Goal: Transaction & Acquisition: Book appointment/travel/reservation

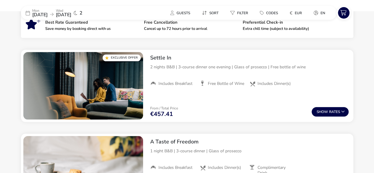
scroll to position [210, 0]
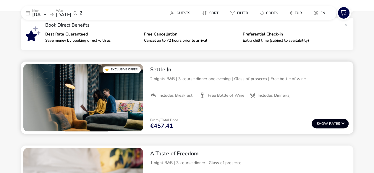
click at [328, 121] on button "Show Rates" at bounding box center [330, 123] width 37 height 9
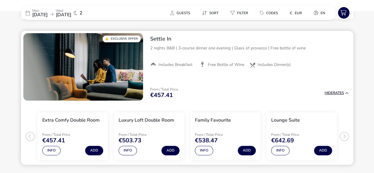
scroll to position [241, 0]
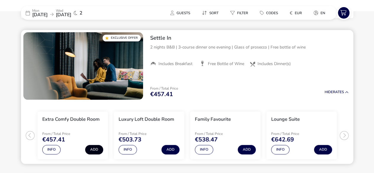
click at [93, 148] on button "Add" at bounding box center [94, 149] width 18 height 9
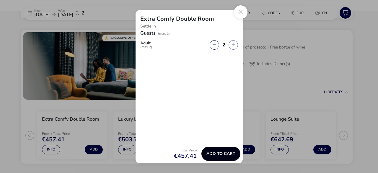
click at [215, 155] on span "Add to cart" at bounding box center [221, 153] width 29 height 4
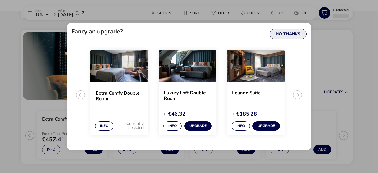
click at [282, 32] on button "No Thanks" at bounding box center [288, 34] width 37 height 11
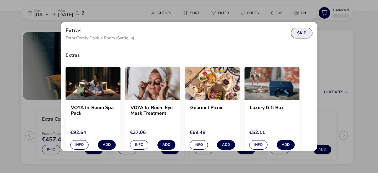
click at [300, 30] on button "Skip" at bounding box center [302, 33] width 22 height 11
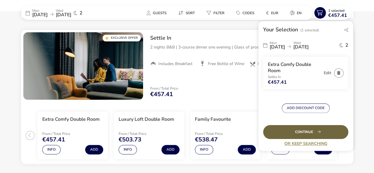
click at [306, 132] on div "Continue" at bounding box center [305, 132] width 85 height 14
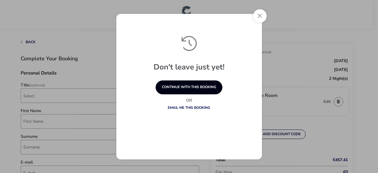
click at [177, 86] on button "continue with this booking" at bounding box center [189, 87] width 67 height 14
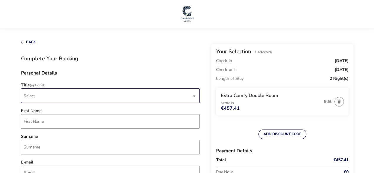
click at [194, 96] on div "dropdown trigger" at bounding box center [194, 96] width 3 height 12
click at [176, 109] on li "Mr" at bounding box center [110, 110] width 179 height 14
click at [94, 123] on input "First Name" at bounding box center [110, 121] width 179 height 14
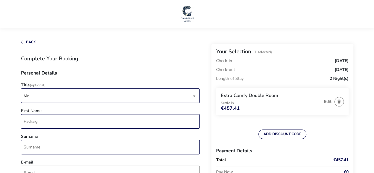
type input "Padraig"
click at [61, 148] on input "Surname" at bounding box center [110, 147] width 179 height 14
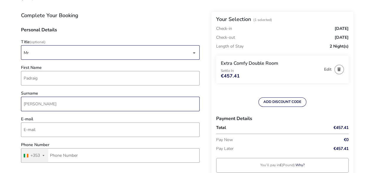
scroll to position [55, 0]
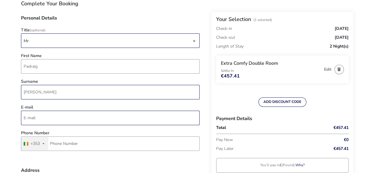
type input "[PERSON_NAME]"
click at [34, 119] on input "E-mail" at bounding box center [110, 118] width 179 height 14
type input "[PERSON_NAME][EMAIL_ADDRESS][PERSON_NAME][DOMAIN_NAME]"
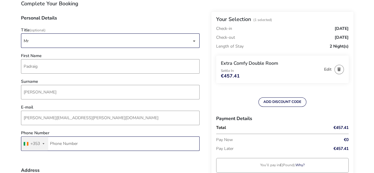
type input "86 390 5950"
type input "[GEOGRAPHIC_DATA], [GEOGRAPHIC_DATA]"
type input "ATHY"
type input "R14FX52"
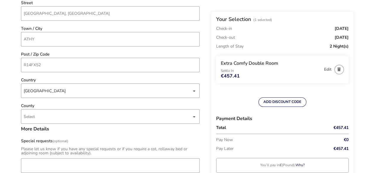
scroll to position [272, 0]
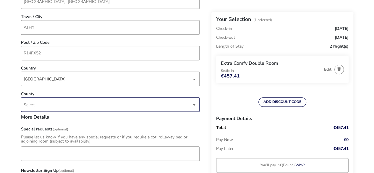
click at [197, 105] on div "Select" at bounding box center [110, 104] width 179 height 14
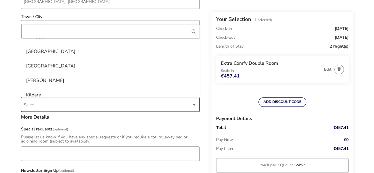
scroll to position [75, 0]
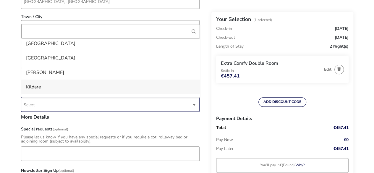
click at [71, 84] on li "Kildare" at bounding box center [110, 87] width 179 height 14
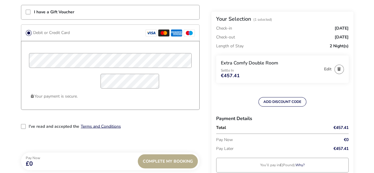
scroll to position [485, 0]
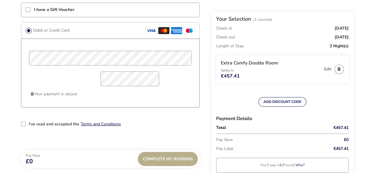
click at [22, 123] on div "2-term_condi" at bounding box center [23, 123] width 5 height 5
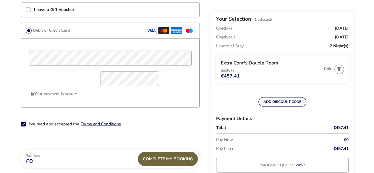
click at [154, 158] on div "Complete My Booking" at bounding box center [168, 159] width 60 height 14
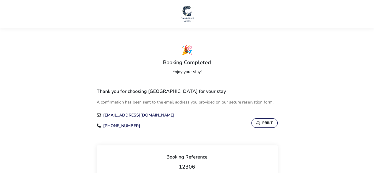
click at [259, 124] on button "Print" at bounding box center [264, 122] width 26 height 9
